Goal: Task Accomplishment & Management: Complete application form

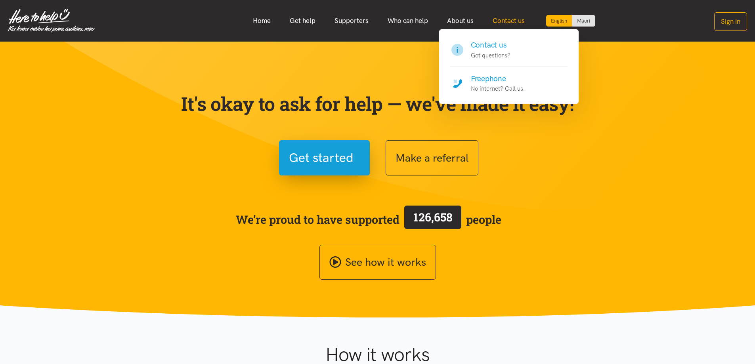
click at [512, 22] on link "Contact us" at bounding box center [508, 20] width 51 height 17
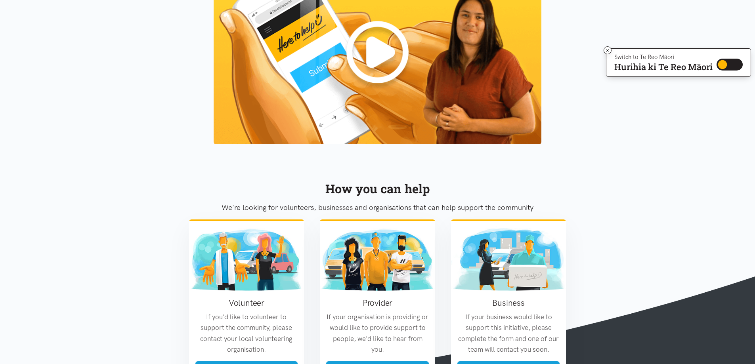
scroll to position [911, 0]
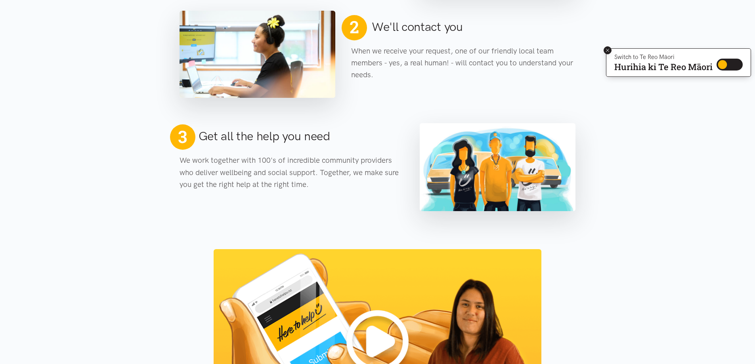
click at [607, 49] on icon at bounding box center [608, 51] width 6 height 6
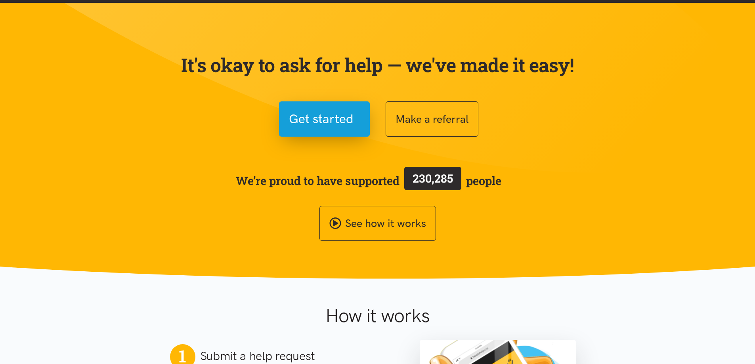
scroll to position [0, 0]
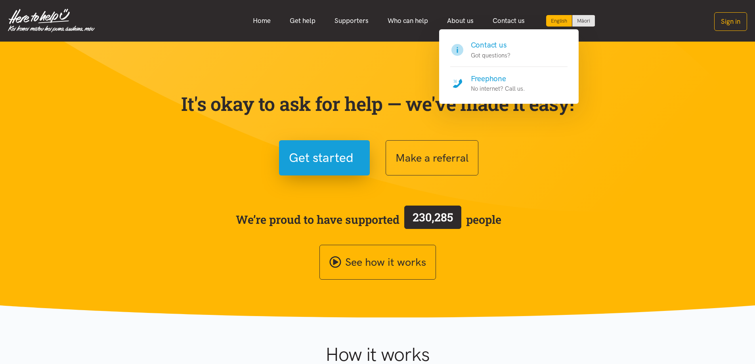
click at [492, 44] on h4 "Contact us" at bounding box center [491, 45] width 40 height 11
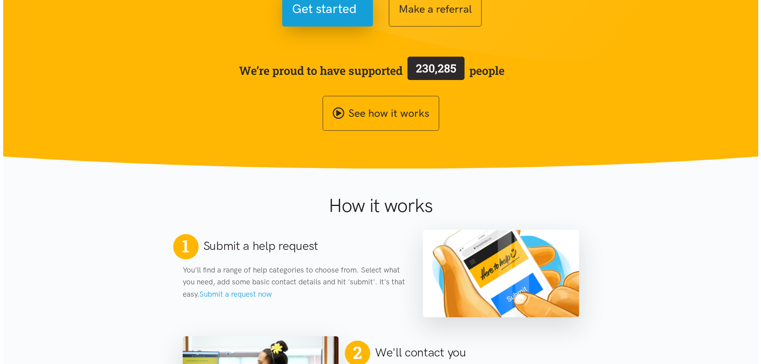
scroll to position [119, 0]
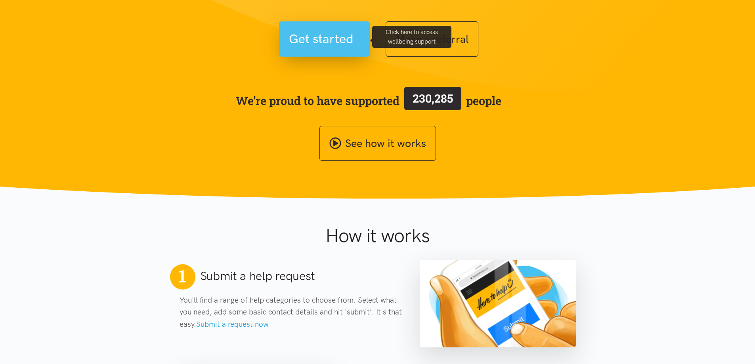
click at [344, 41] on span "Get started" at bounding box center [321, 39] width 65 height 20
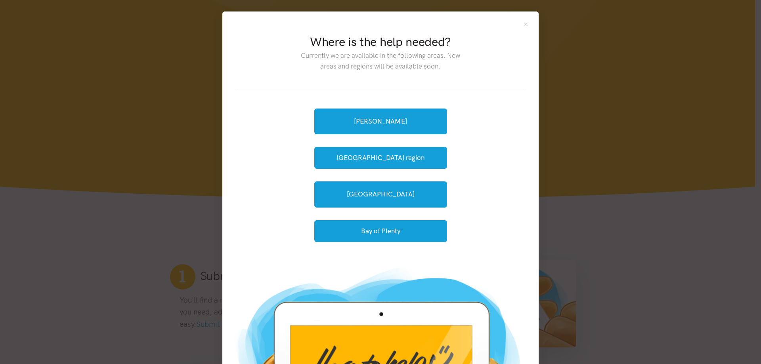
click at [517, 24] on div "Where is the help needed? Currently we are available in the following areas. Ne…" at bounding box center [380, 57] width 291 height 67
click at [522, 25] on button "Close" at bounding box center [525, 24] width 7 height 7
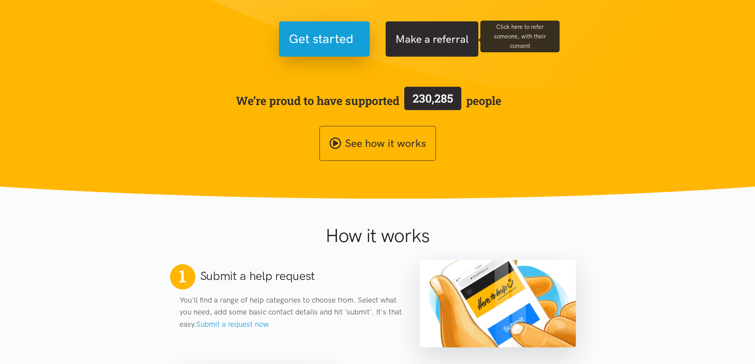
click at [429, 31] on button "Make a referral" at bounding box center [432, 38] width 93 height 35
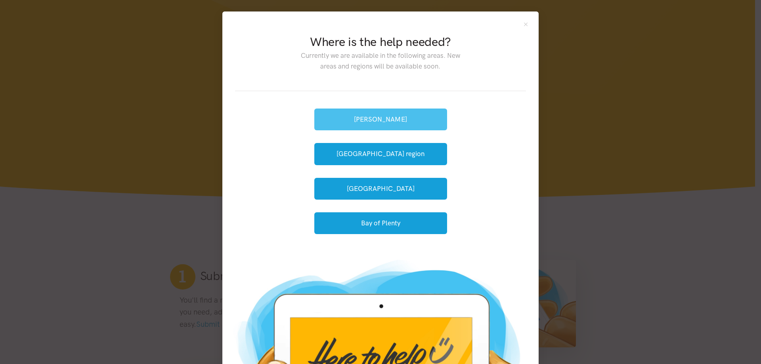
click at [388, 123] on button "[PERSON_NAME]" at bounding box center [380, 120] width 133 height 22
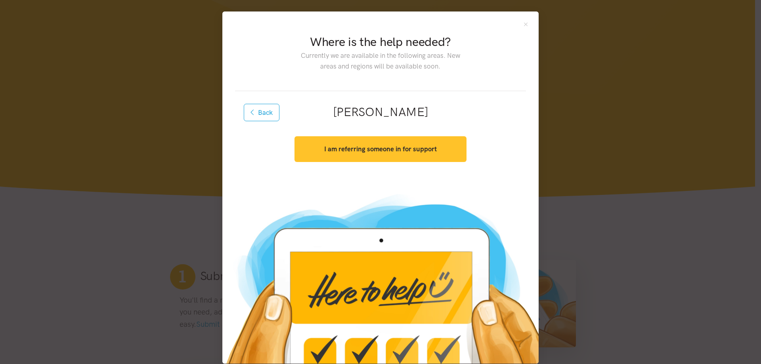
click at [367, 151] on strong "I am referring someone in for support" at bounding box center [380, 149] width 113 height 8
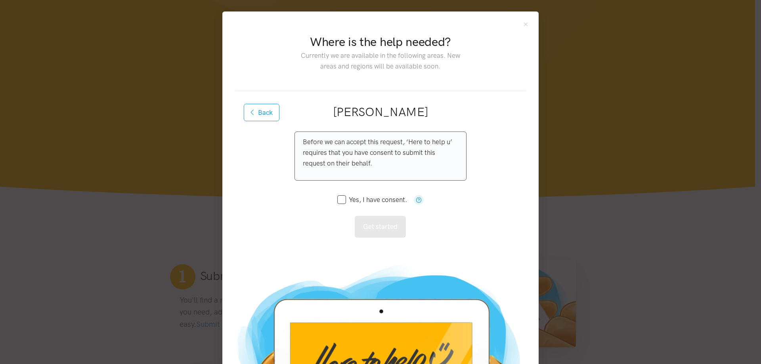
click at [337, 202] on input "Yes, I have consent." at bounding box center [372, 200] width 70 height 7
checkbox input "true"
click at [376, 223] on button "Get started" at bounding box center [380, 227] width 51 height 22
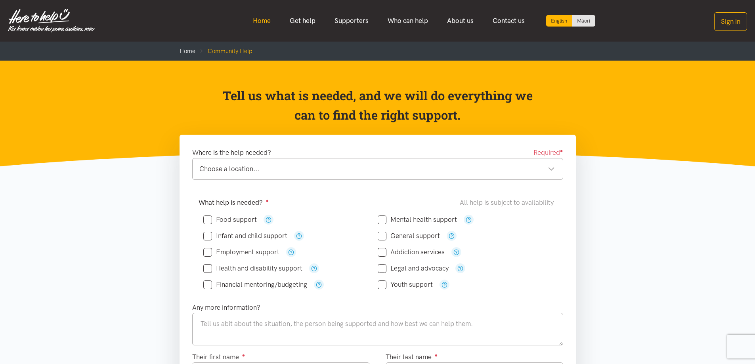
click at [271, 17] on link "Home" at bounding box center [261, 20] width 37 height 17
